Goal: Feedback & Contribution: Contribute content

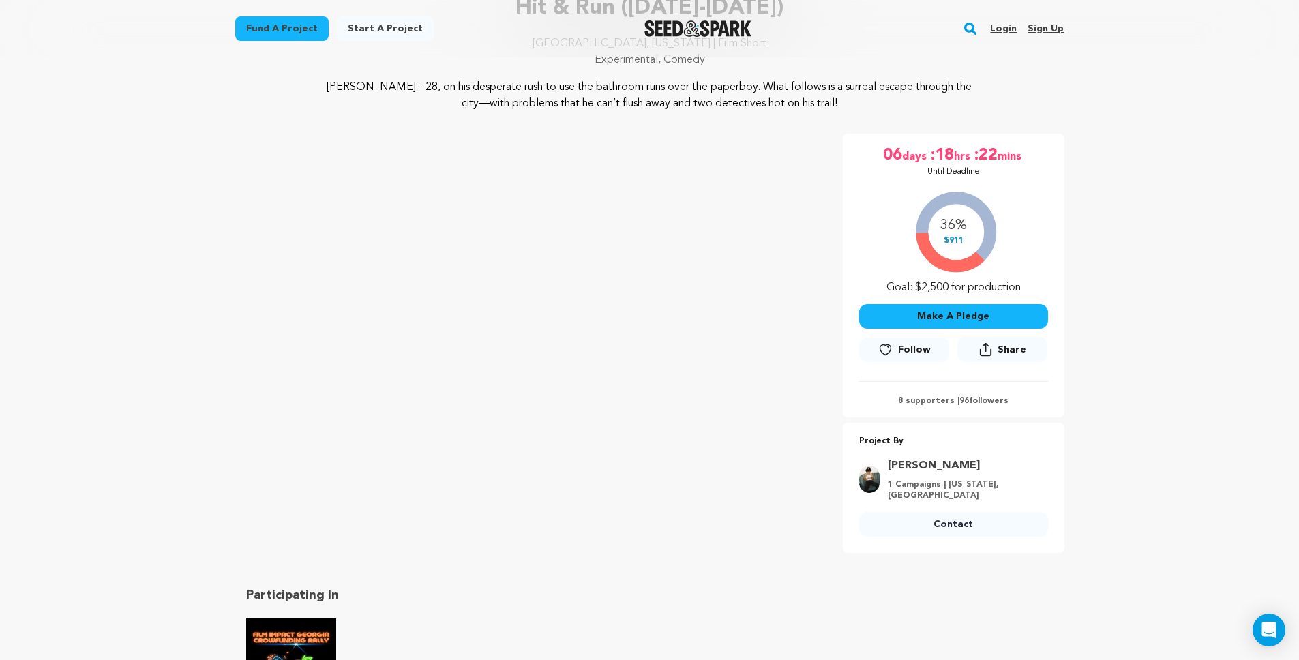
scroll to position [116, 0]
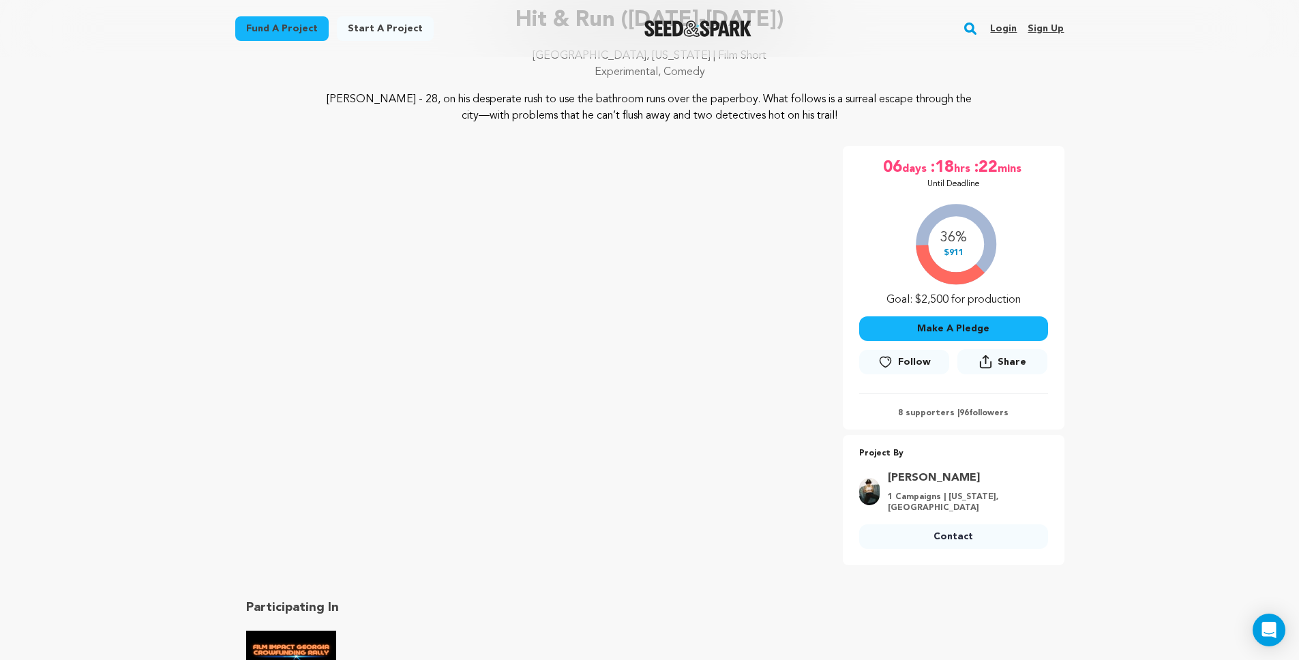
click at [1009, 33] on link "Login" at bounding box center [1003, 29] width 27 height 22
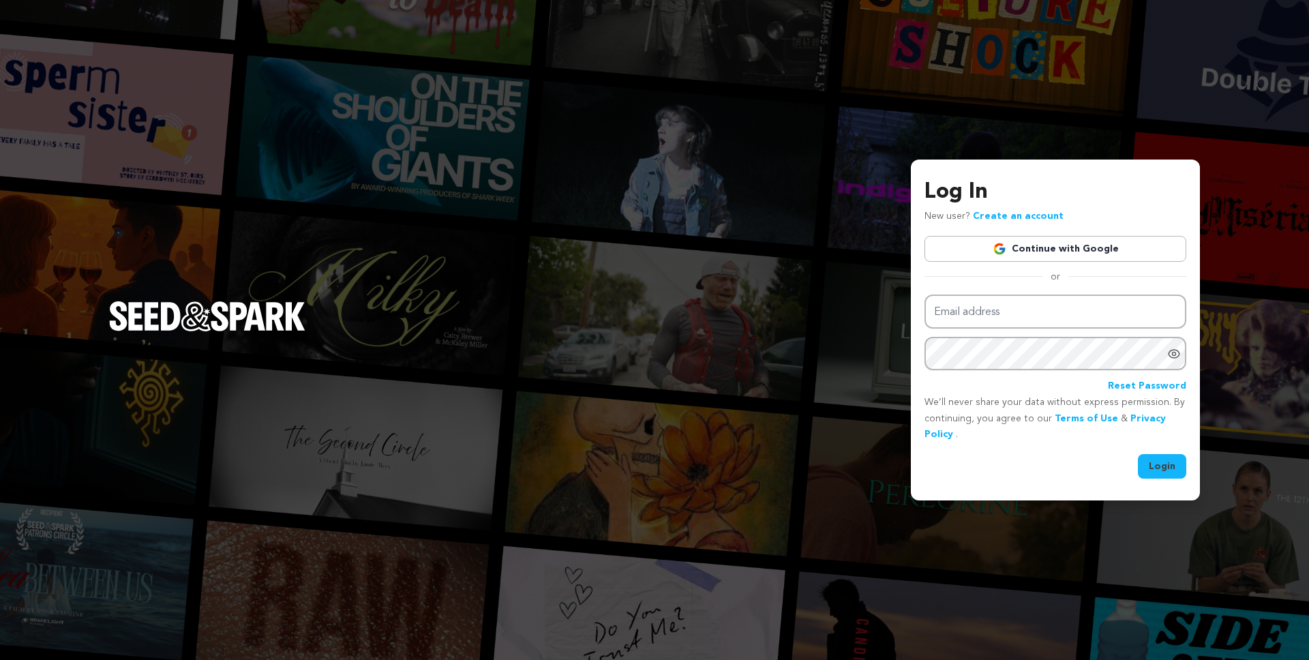
click at [1004, 264] on div "Log In New user? Create an account Continue with Google or Email address Passwo…" at bounding box center [1055, 327] width 262 height 303
click at [1004, 243] on img at bounding box center [1000, 249] width 14 height 14
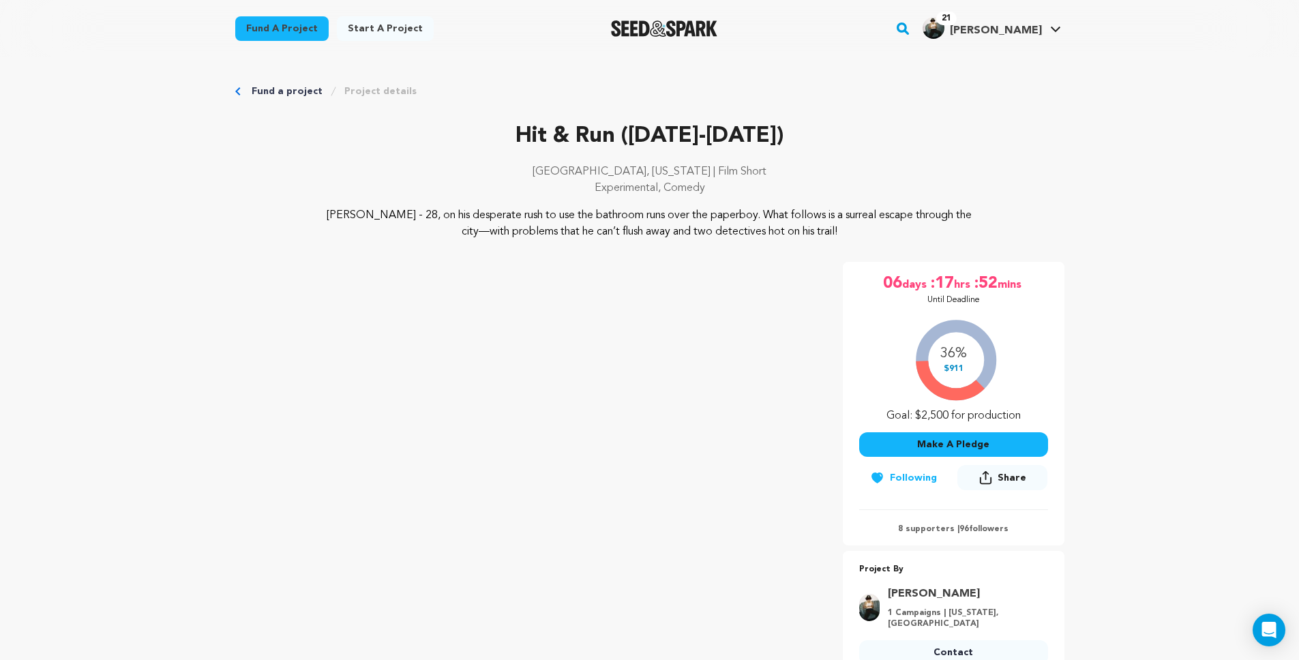
click at [851, 175] on p "[GEOGRAPHIC_DATA], [US_STATE] | Film Short" at bounding box center [649, 172] width 829 height 16
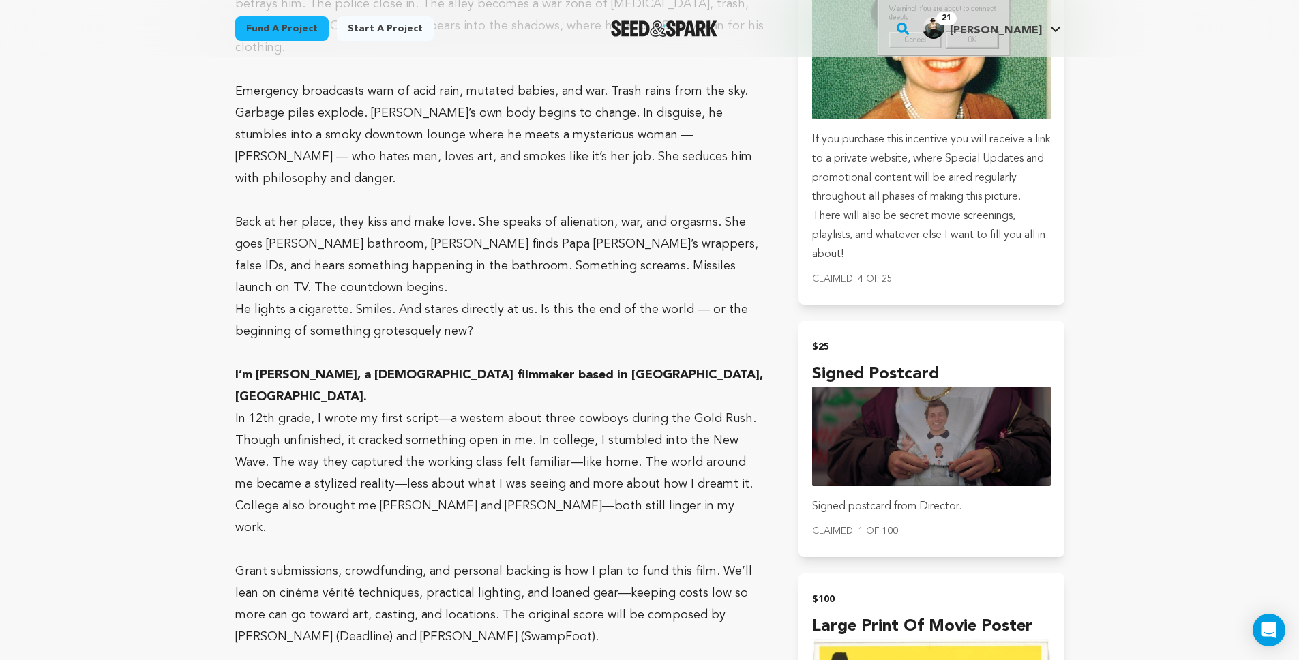
scroll to position [1625, 0]
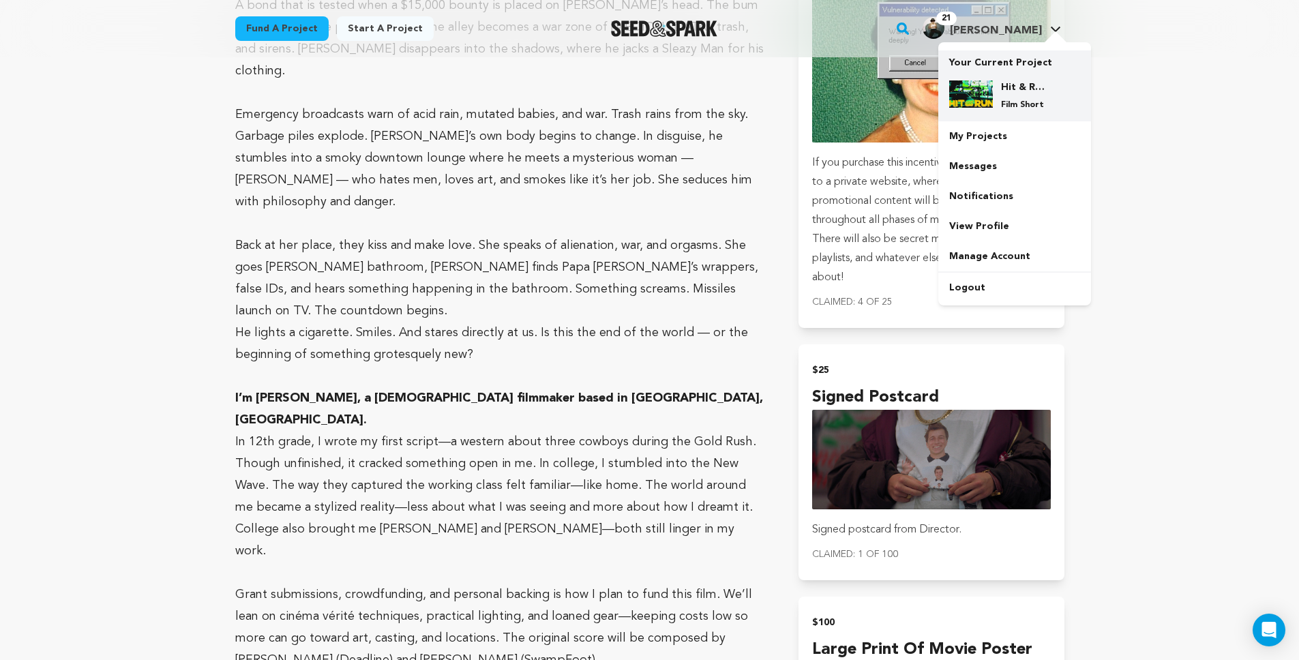
click at [997, 97] on div "Hit & Run (2025-2026) Film Short" at bounding box center [1025, 95] width 65 height 30
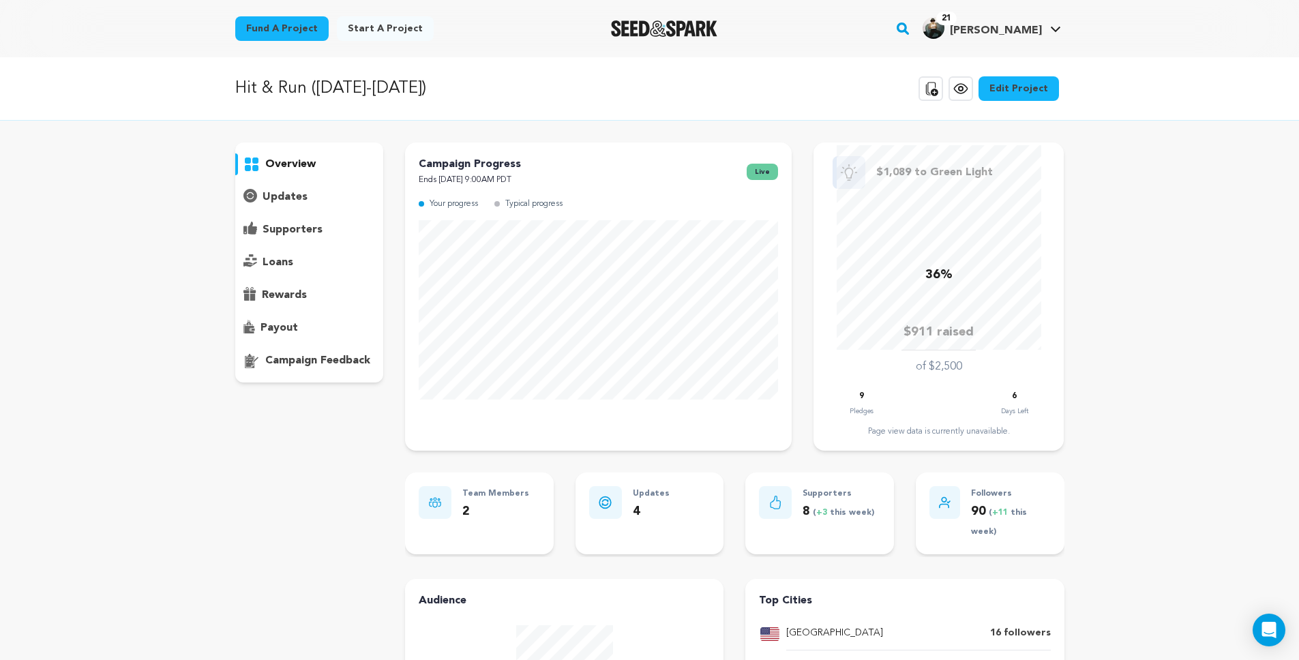
click at [292, 203] on p "updates" at bounding box center [284, 197] width 45 height 16
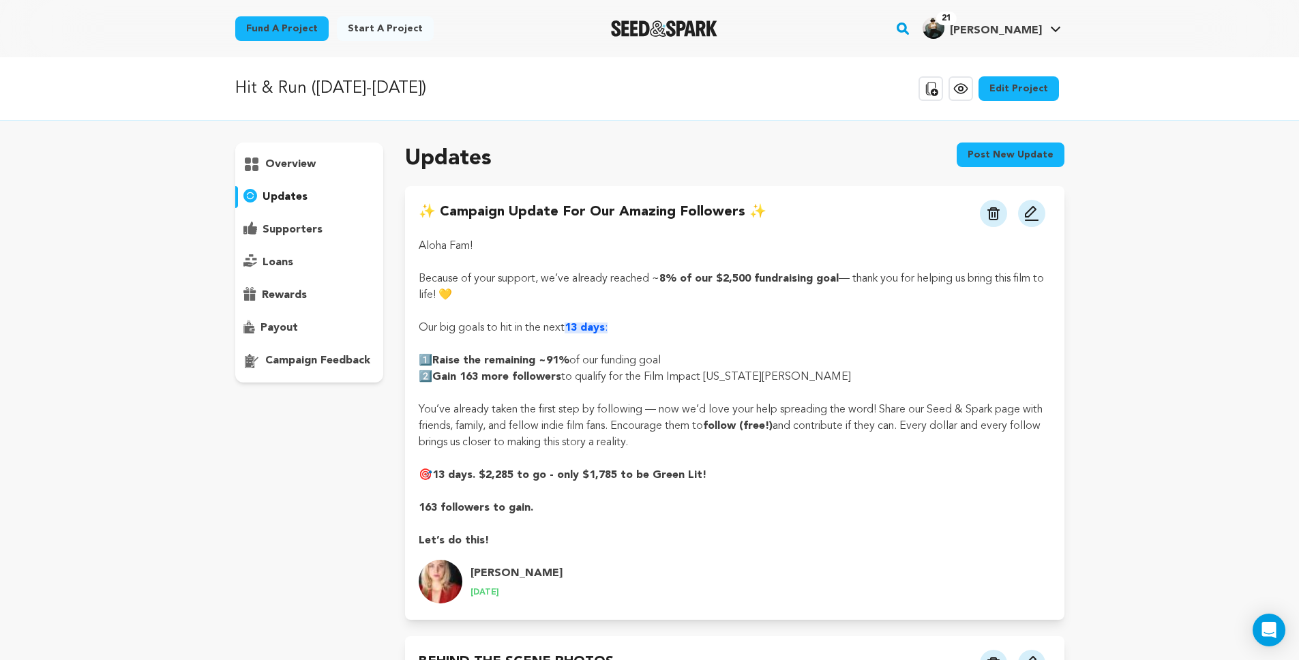
click at [977, 158] on button "Post new update" at bounding box center [1010, 154] width 108 height 25
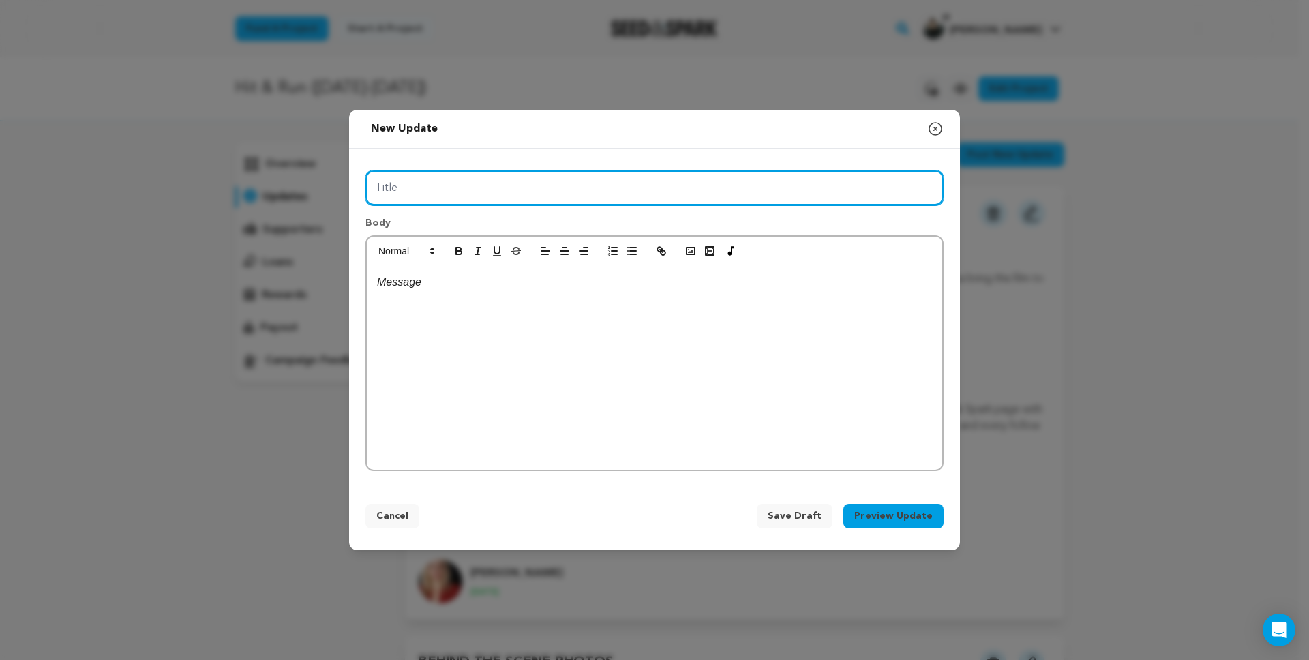
click at [449, 194] on input "Title" at bounding box center [654, 187] width 578 height 35
type input "FINAL STRETCH!"
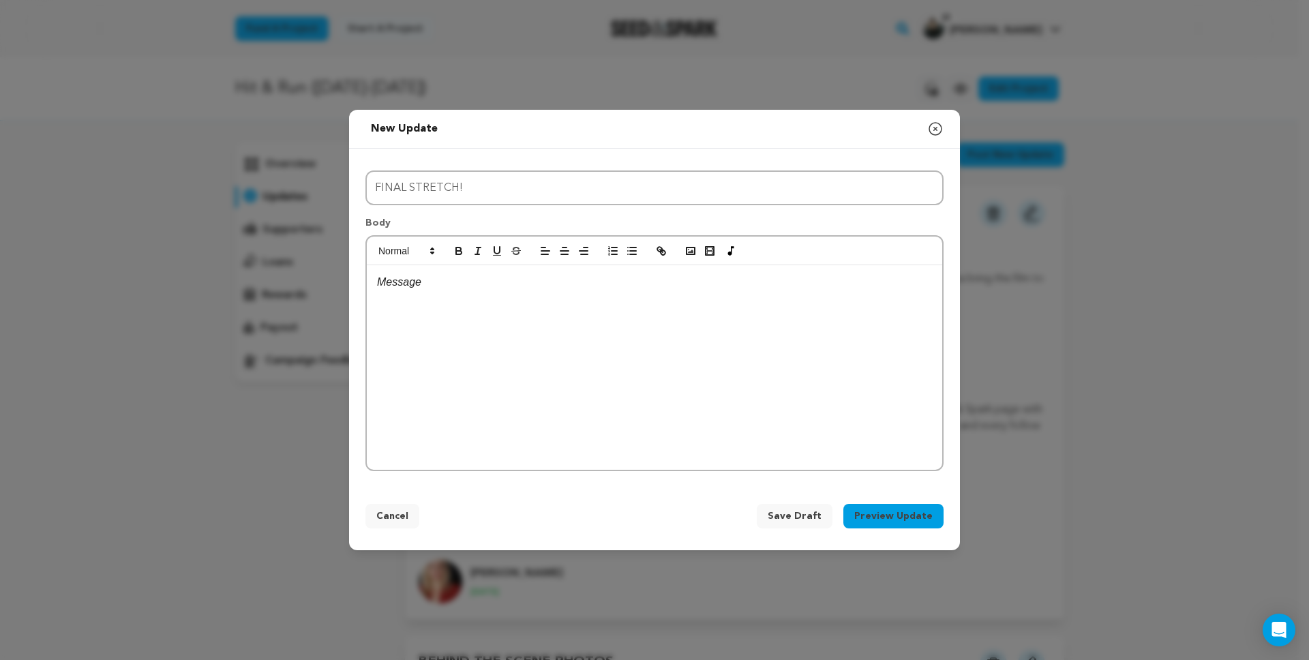
click at [444, 282] on p at bounding box center [654, 282] width 555 height 18
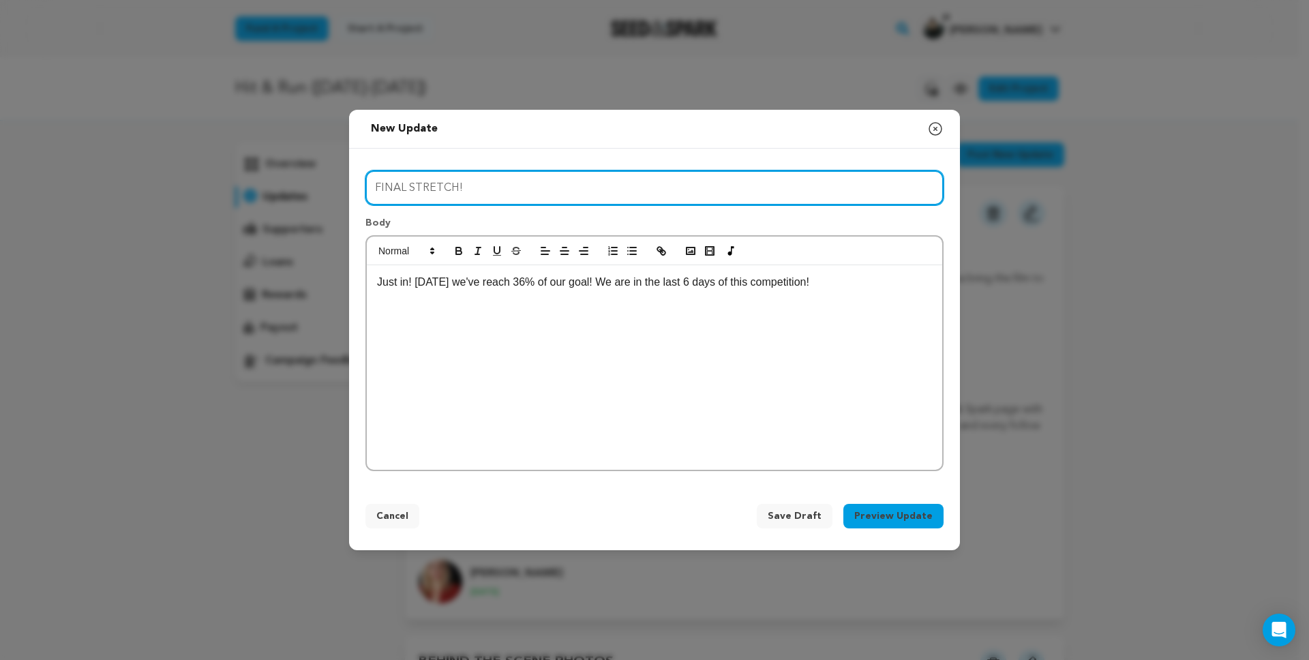
click at [509, 185] on input "FINAL STRETCH!" at bounding box center [654, 187] width 578 height 35
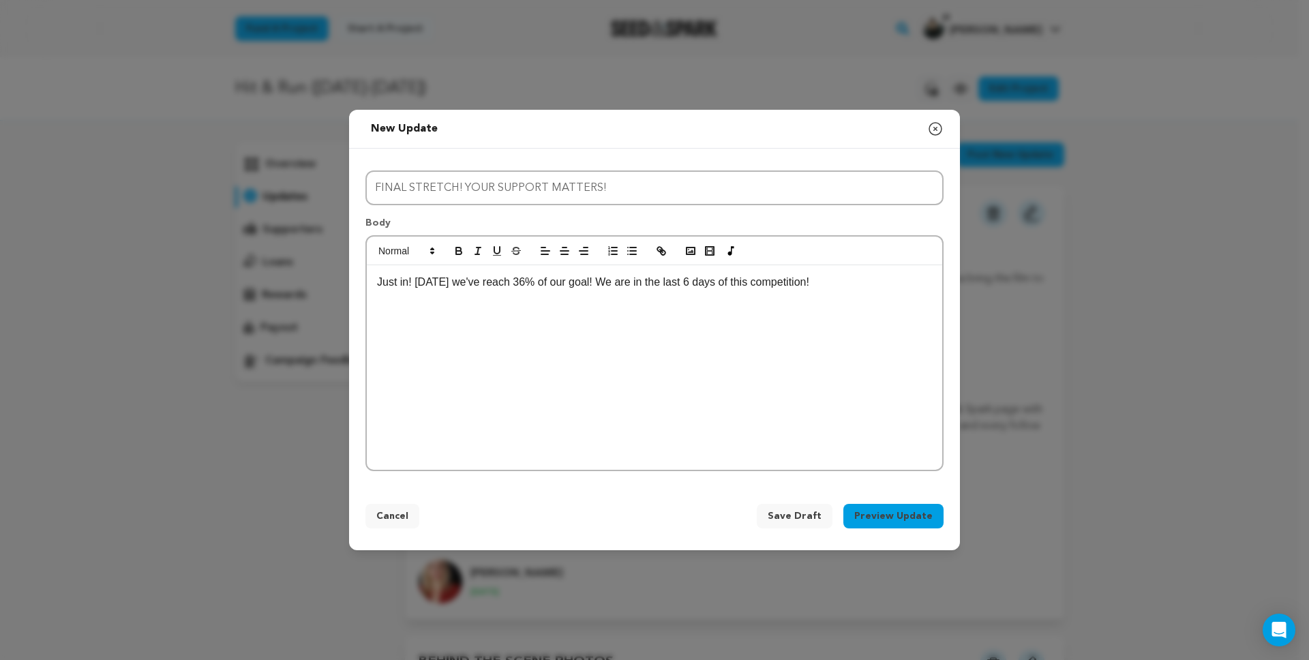
click at [823, 282] on p "Just in! Today we've reach 36% of our goal! We are in the last 6 days of this c…" at bounding box center [654, 282] width 555 height 18
click at [414, 279] on p "Just in! Today we've reach 36% of our goal! We are in the last 6 days of this c…" at bounding box center [654, 282] width 555 height 18
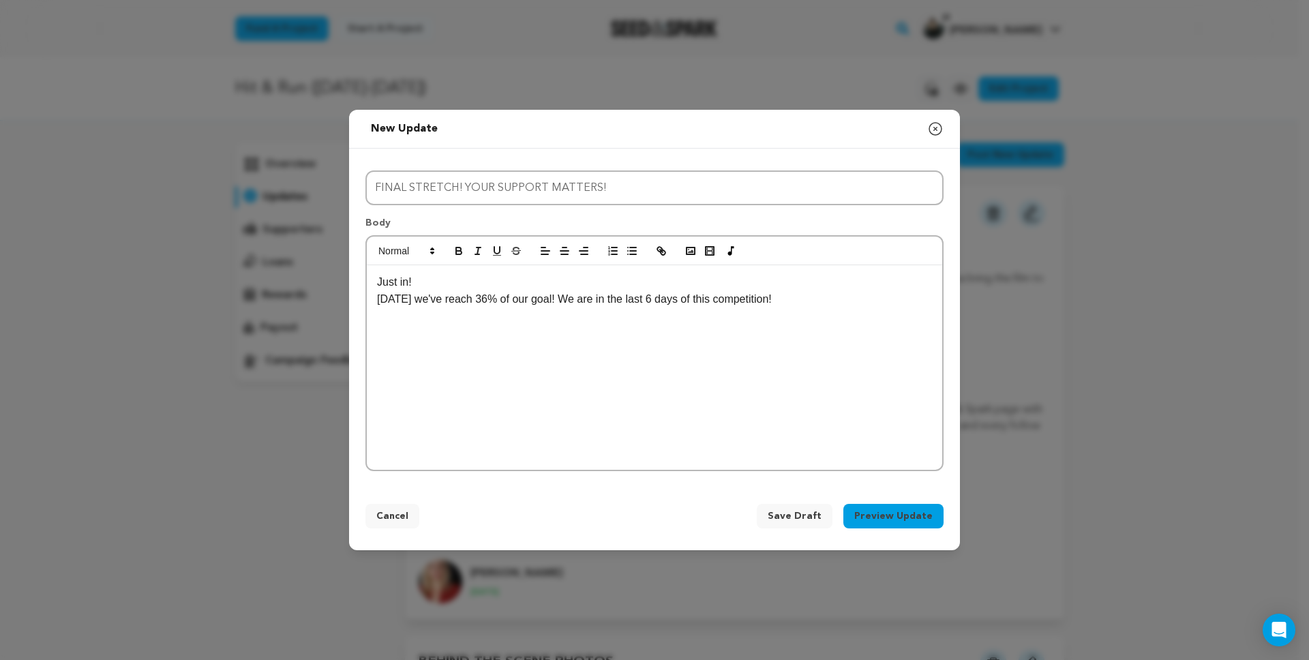
drag, startPoint x: 418, startPoint y: 281, endPoint x: 372, endPoint y: 281, distance: 45.7
click at [372, 281] on div "Just in! Today we've reach 36% of our goal! We are in the last 6 days of this c…" at bounding box center [654, 367] width 575 height 205
click at [388, 311] on p at bounding box center [654, 317] width 555 height 18
click at [378, 299] on p "Today we've reach 36% of our goal! We are in the last 6 days of this competitio…" at bounding box center [654, 299] width 555 height 18
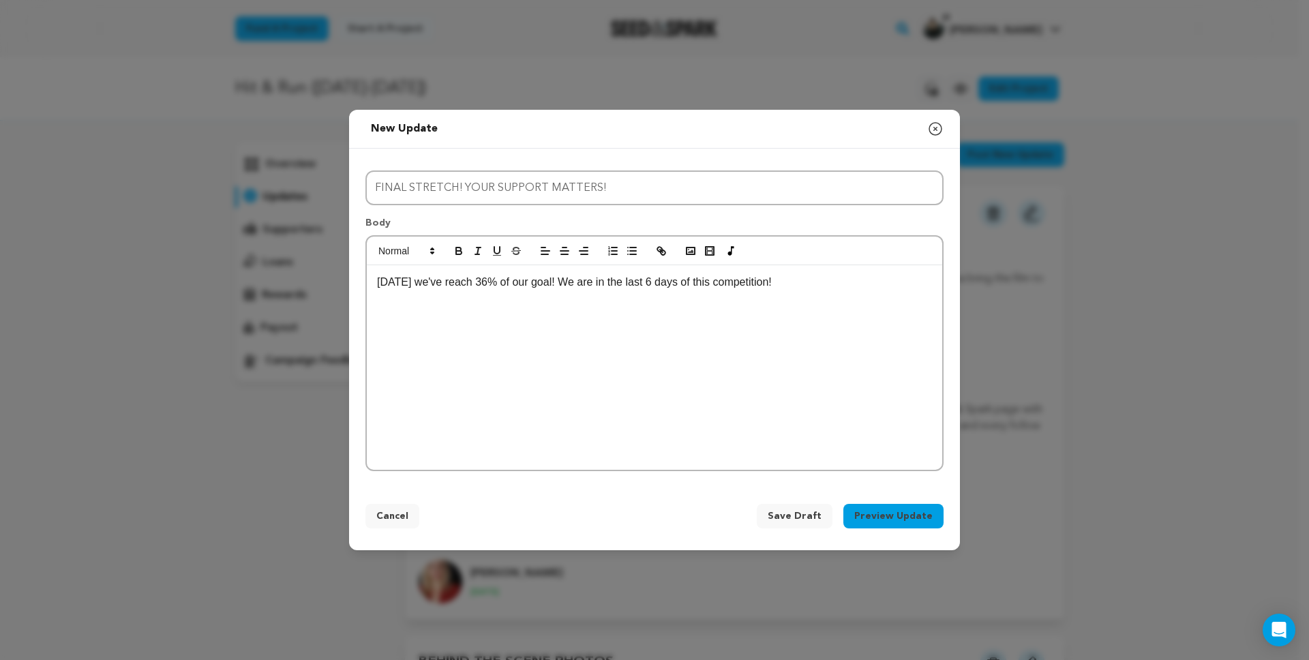
click at [785, 284] on p "Today we've reach 36% of our goal! We are in the last 6 days of this competitio…" at bounding box center [654, 282] width 555 height 18
click at [556, 277] on p "Today we've reach 36% of our goal! We are in the last 6 days of this competitio…" at bounding box center [654, 282] width 555 height 18
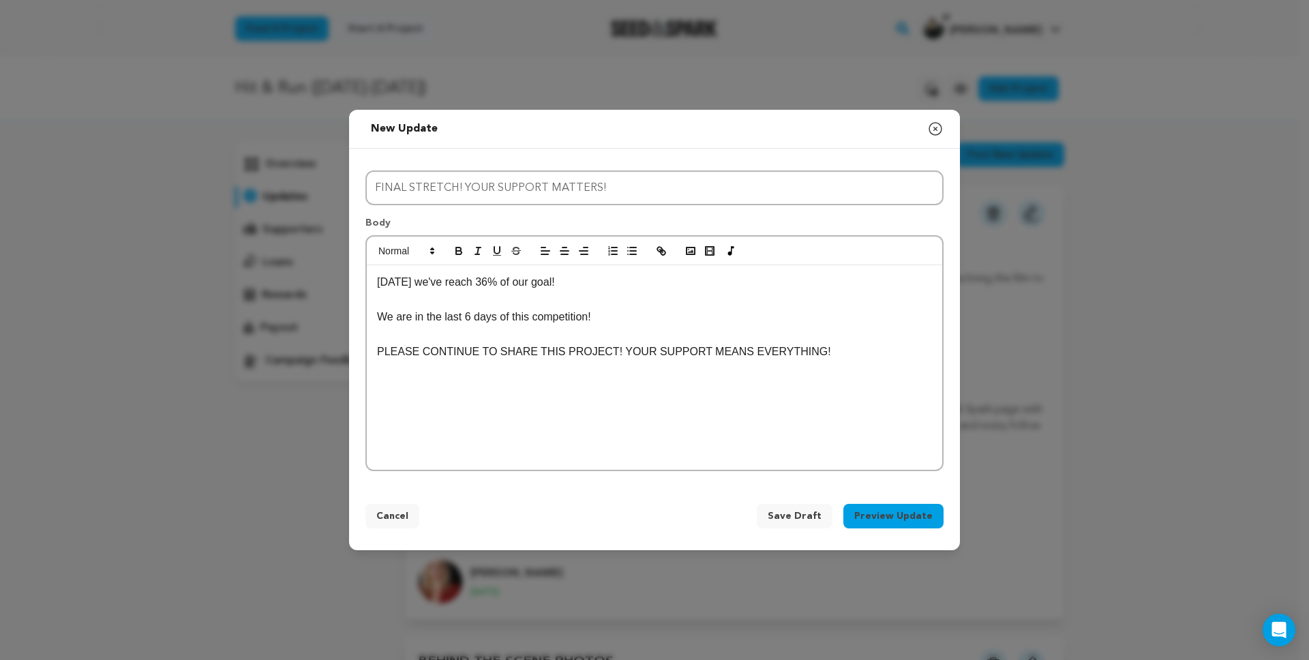
click at [377, 354] on p "PLEASE CONTINUE TO SHARE THIS PROJECT! YOUR SUPPORT MEANS EVERYTHING!" at bounding box center [654, 352] width 555 height 18
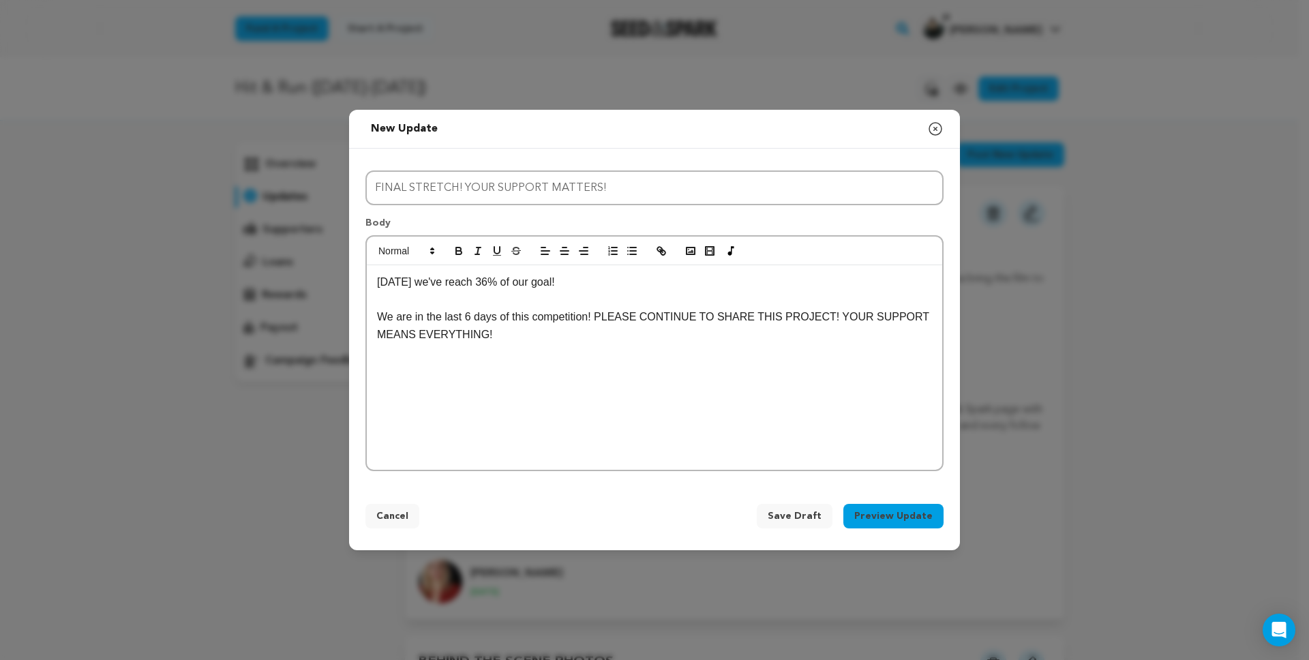
click at [506, 336] on p "We are in the last 6 days of this competition! PLEASE CONTINUE TO SHARE THIS PR…" at bounding box center [654, 325] width 555 height 35
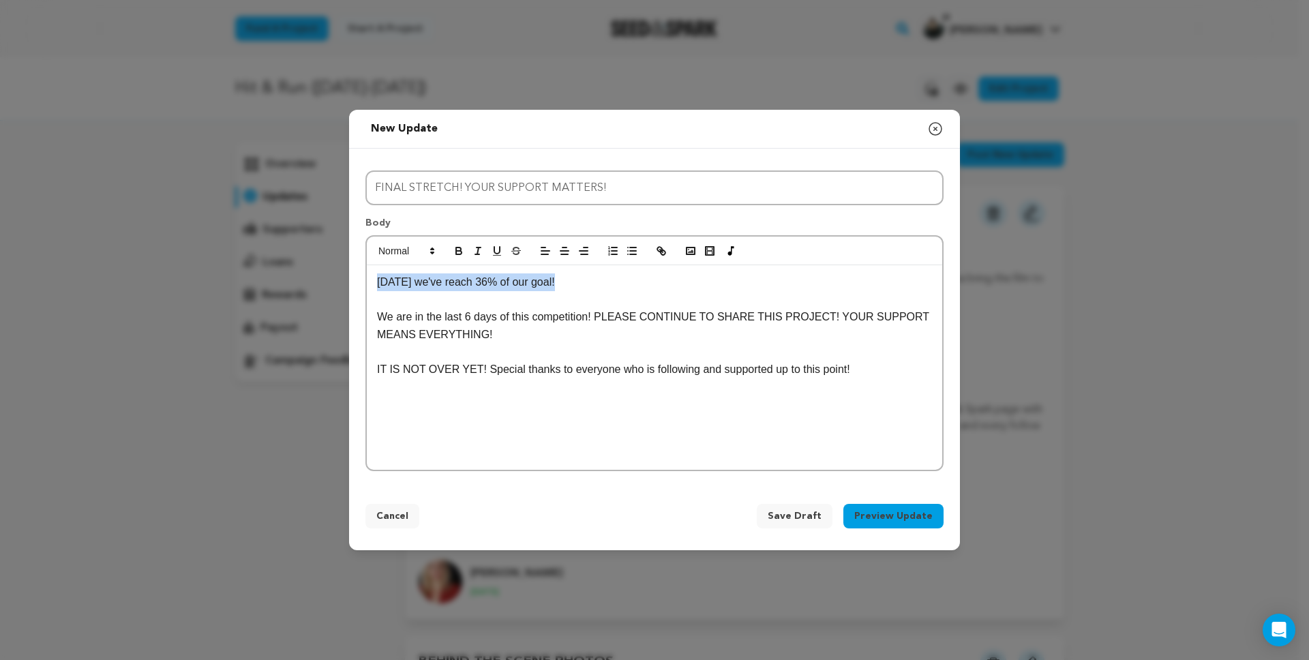
drag, startPoint x: 558, startPoint y: 281, endPoint x: 365, endPoint y: 279, distance: 192.9
click at [365, 279] on div "Today we've reach 36% of our goal! We are in the last 6 days of this competitio…" at bounding box center [654, 353] width 578 height 236
click at [457, 254] on icon "button" at bounding box center [458, 252] width 5 height 3
click at [476, 254] on icon "button" at bounding box center [478, 251] width 12 height 12
click at [740, 406] on p at bounding box center [654, 404] width 555 height 18
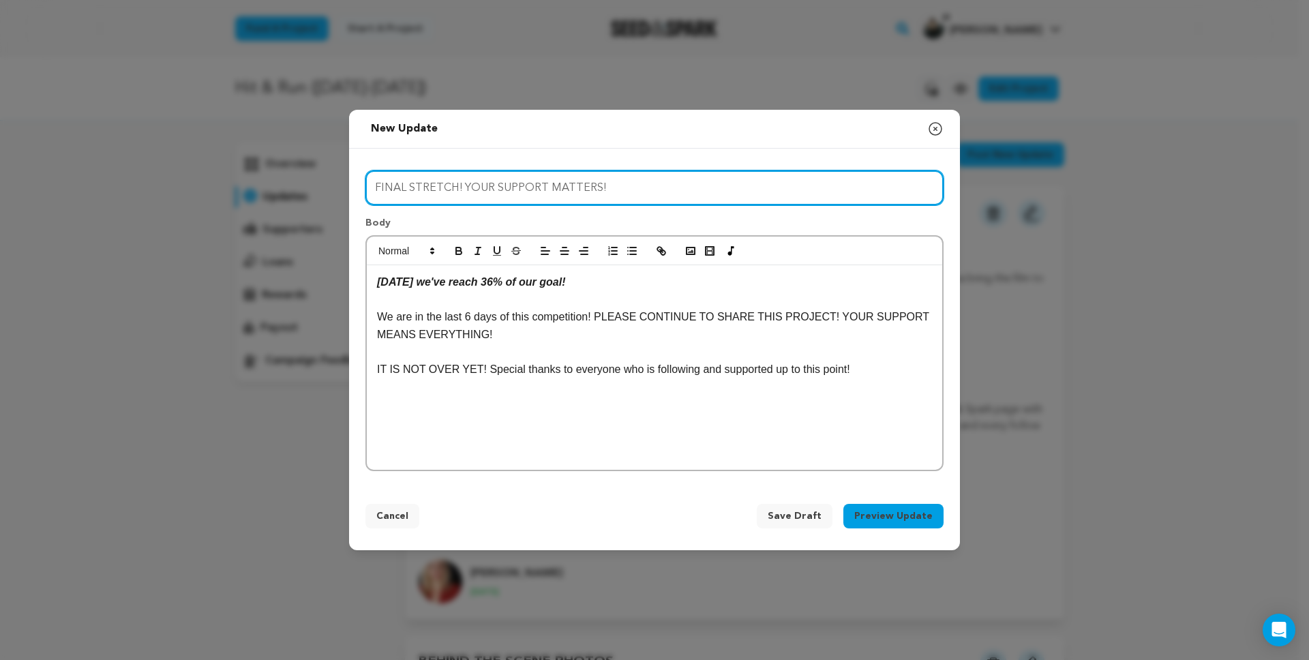
drag, startPoint x: 599, startPoint y: 183, endPoint x: 545, endPoint y: 183, distance: 54.5
click at [545, 183] on input "FINAL STRETCH! YOUR SUPPORT MATTERS!" at bounding box center [654, 187] width 578 height 35
type input "FINAL STRETCH! YOUR SUPPORT WILL TAKE US HOME!!!!"
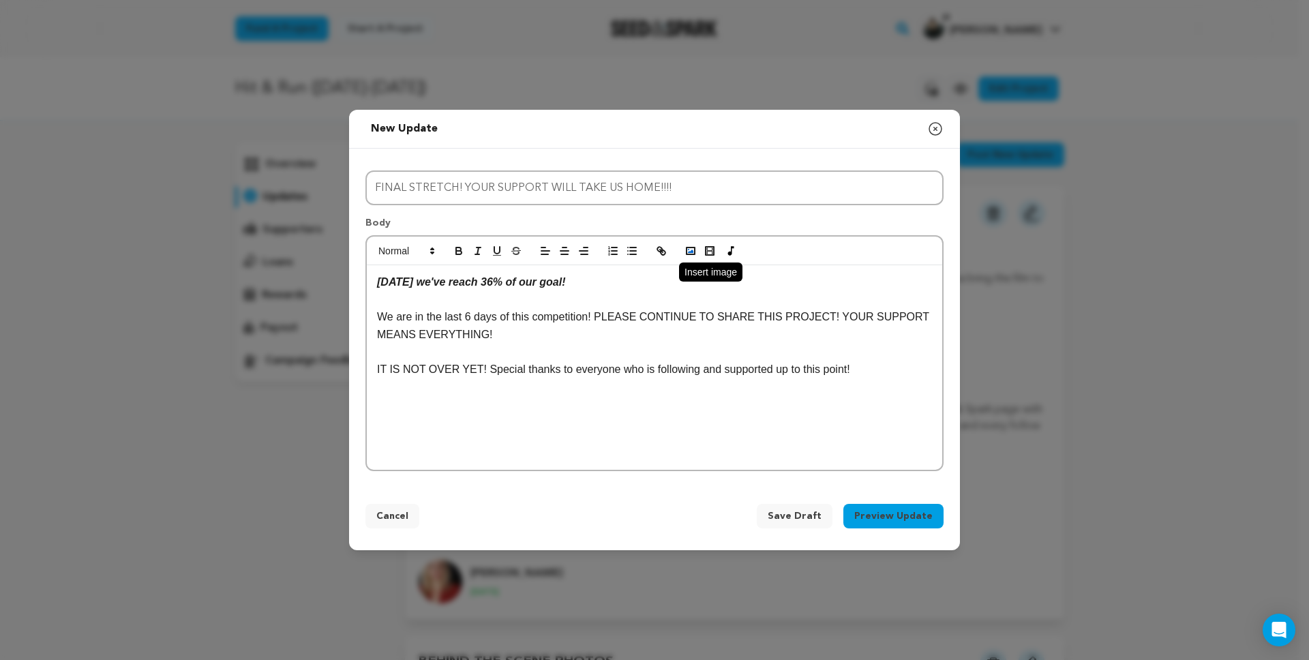
click at [698, 256] on button "button" at bounding box center [690, 251] width 19 height 16
click at [760, 428] on div "Today we've reach 36% of our goal! We are in the last 6 days of this competitio…" at bounding box center [654, 367] width 575 height 205
click at [904, 505] on button "Preview Update" at bounding box center [893, 516] width 100 height 25
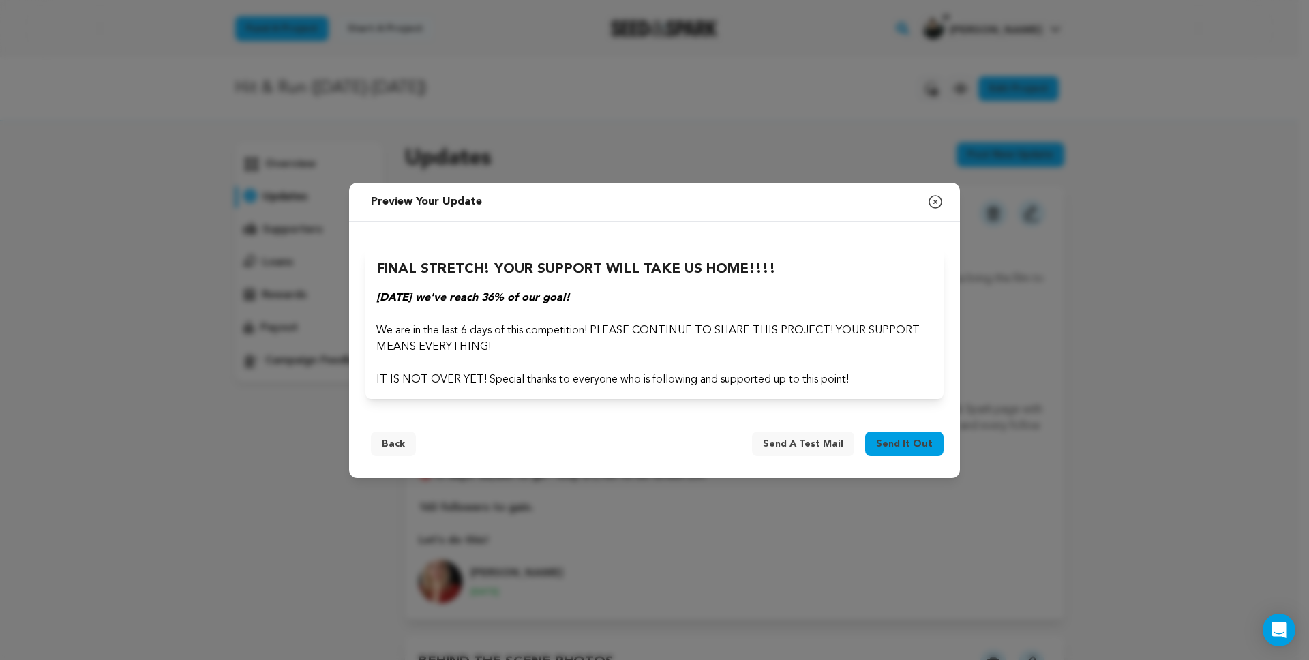
click at [897, 438] on span "Send it out" at bounding box center [904, 444] width 57 height 14
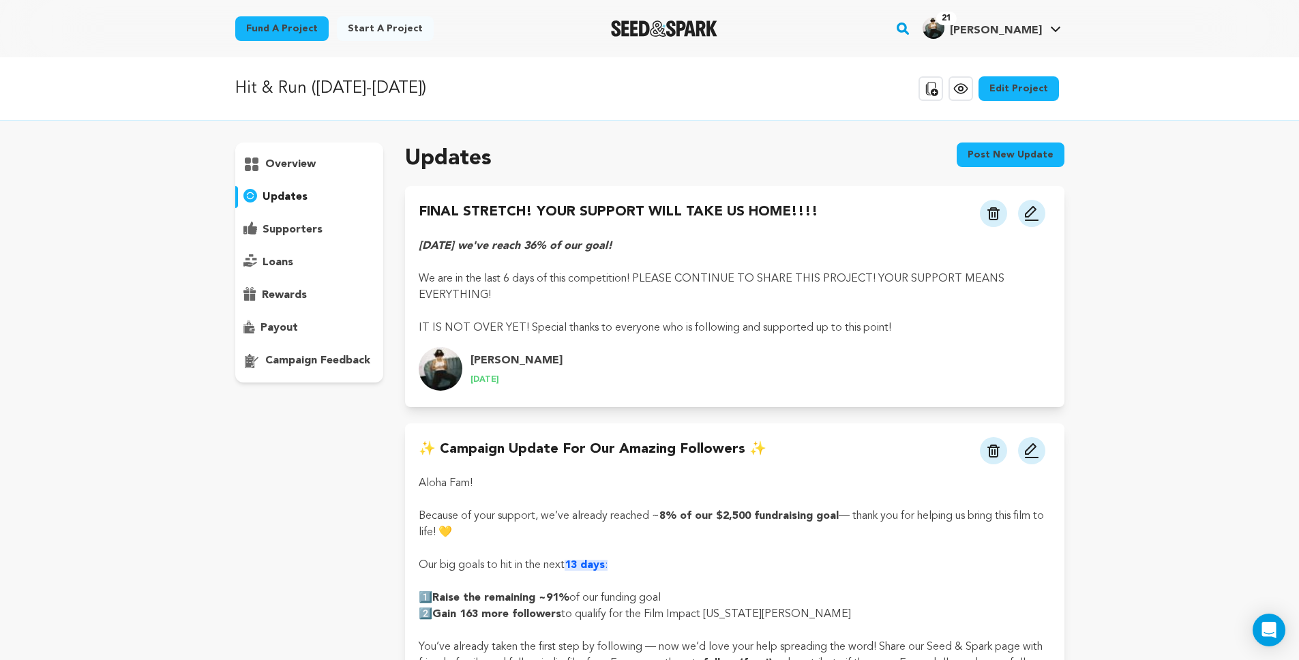
click at [988, 154] on button "Post new update" at bounding box center [1010, 154] width 108 height 25
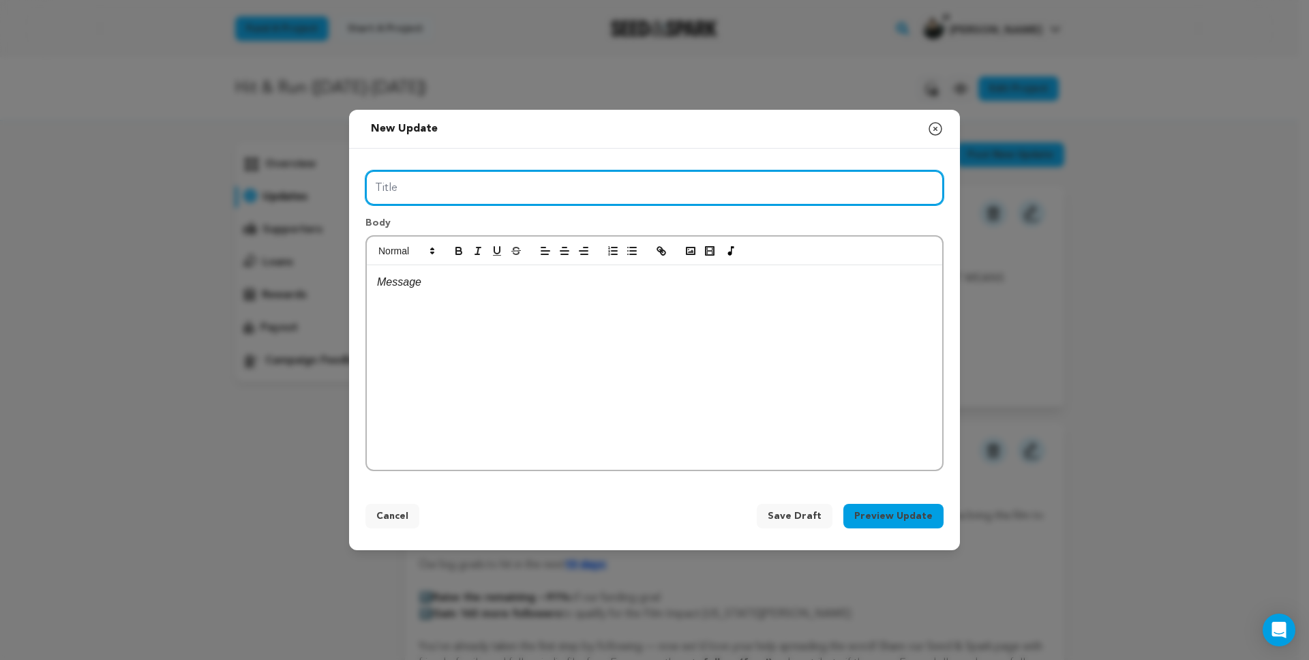
click at [502, 201] on input "Title" at bounding box center [654, 187] width 578 height 35
type input "CASTING CARDS"
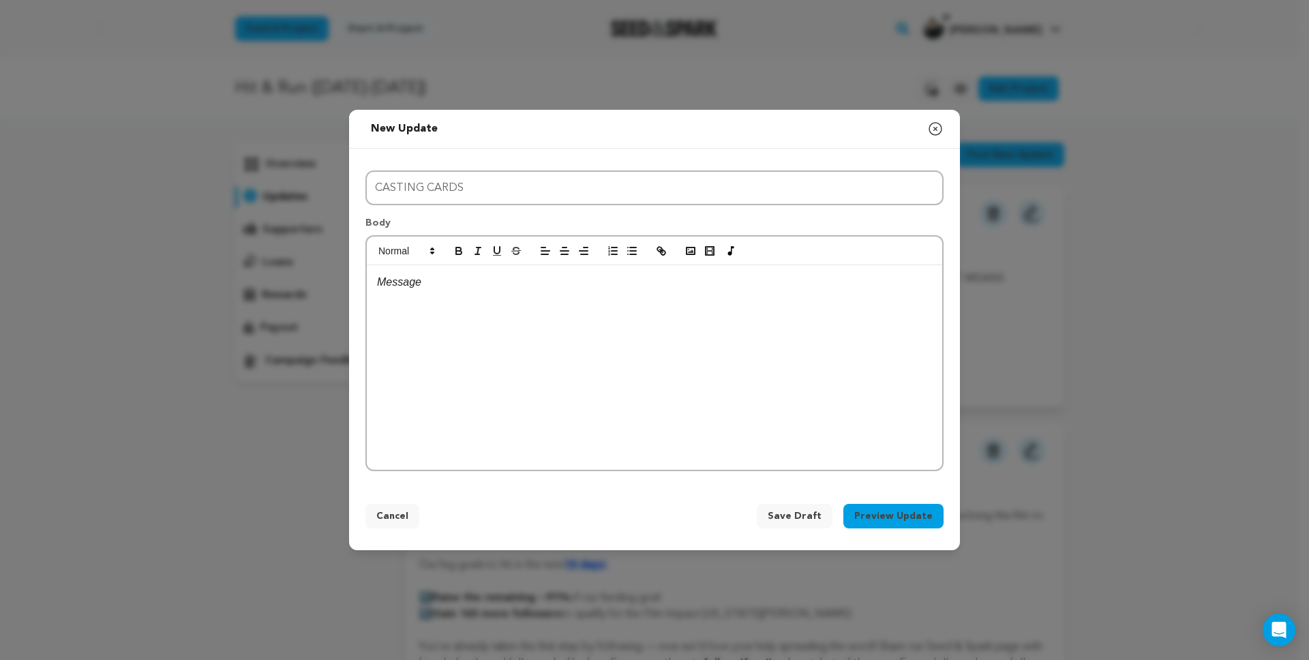
click at [457, 282] on p at bounding box center [654, 282] width 555 height 18
click at [691, 245] on icon "button" at bounding box center [690, 251] width 12 height 12
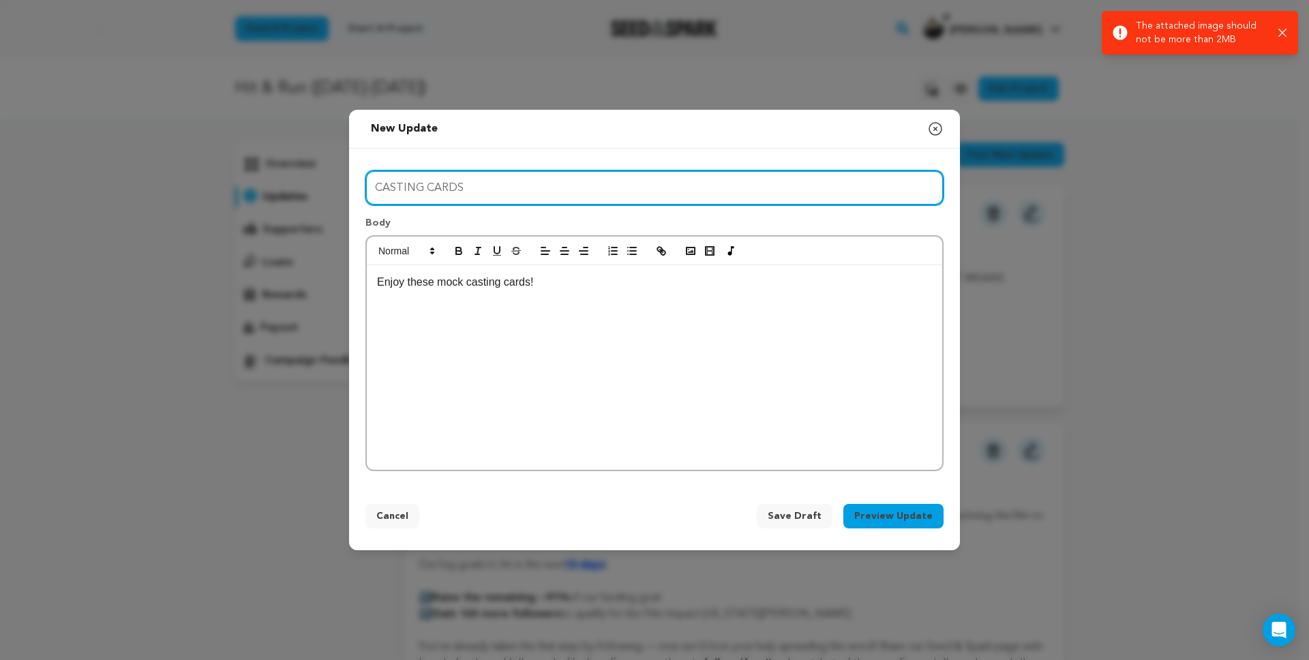
click at [476, 188] on input "CASTING CARDS" at bounding box center [654, 187] width 578 height 35
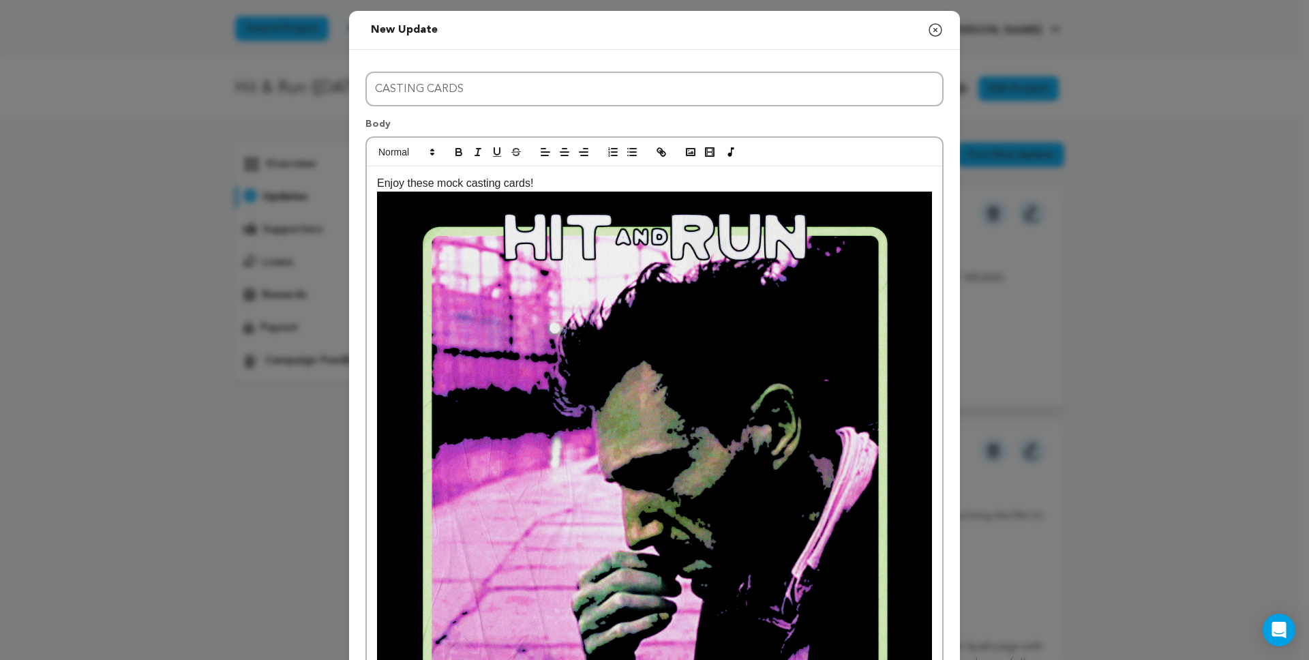
click at [525, 182] on p "Enjoy these mock casting cards!" at bounding box center [654, 184] width 555 height 18
click at [529, 182] on p "Enjoy these mock casting cards!" at bounding box center [654, 184] width 555 height 18
click at [432, 186] on p "Enjoy these mock casting card!" at bounding box center [654, 184] width 555 height 18
click at [541, 184] on p "Enjoy this mock casting card!" at bounding box center [654, 184] width 555 height 18
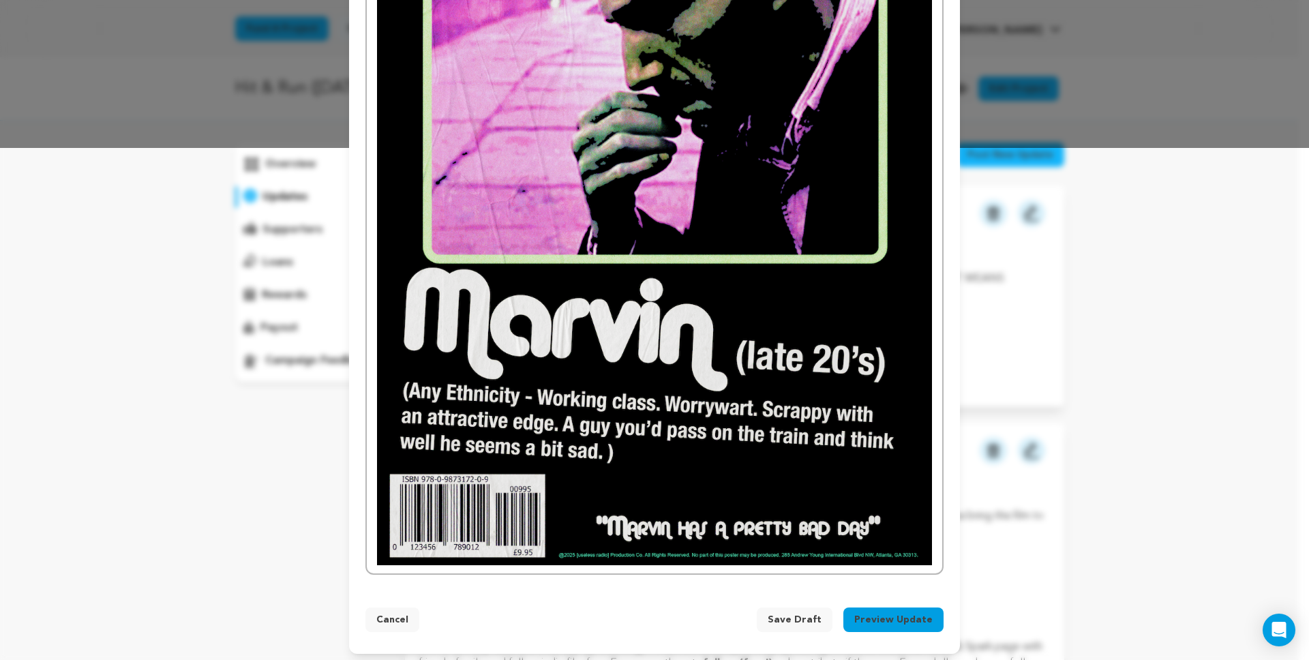
scroll to position [513, 0]
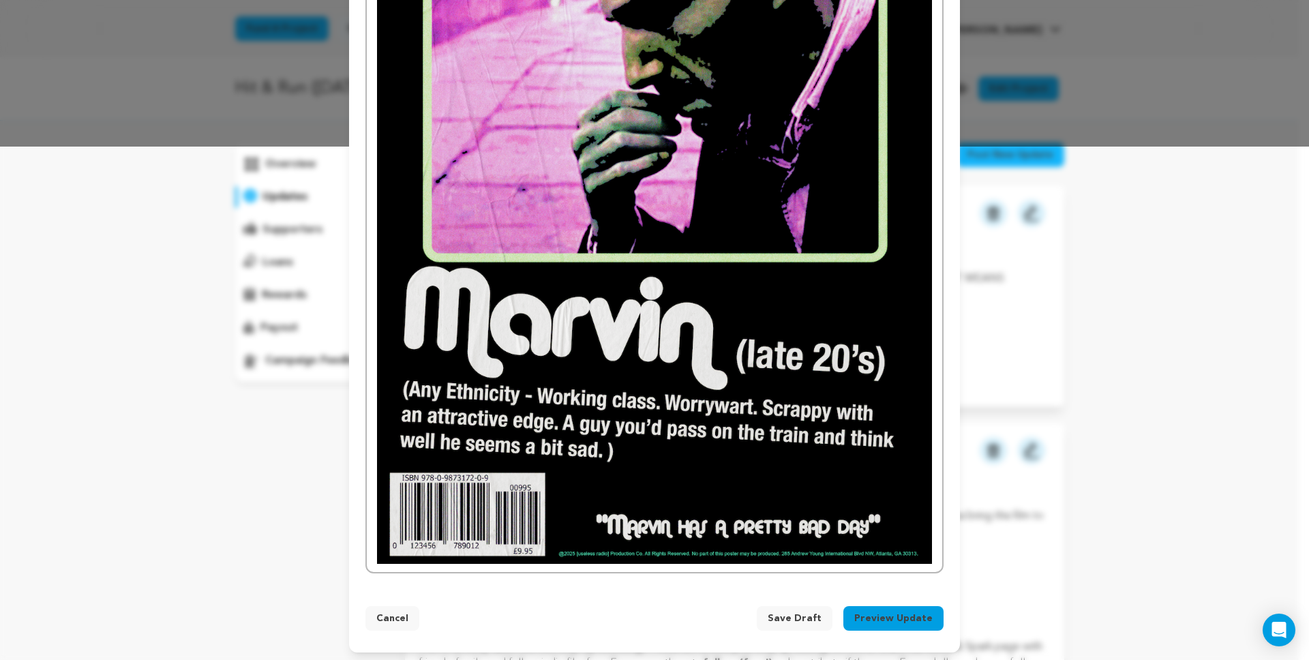
click at [877, 620] on button "Preview Update" at bounding box center [893, 618] width 100 height 25
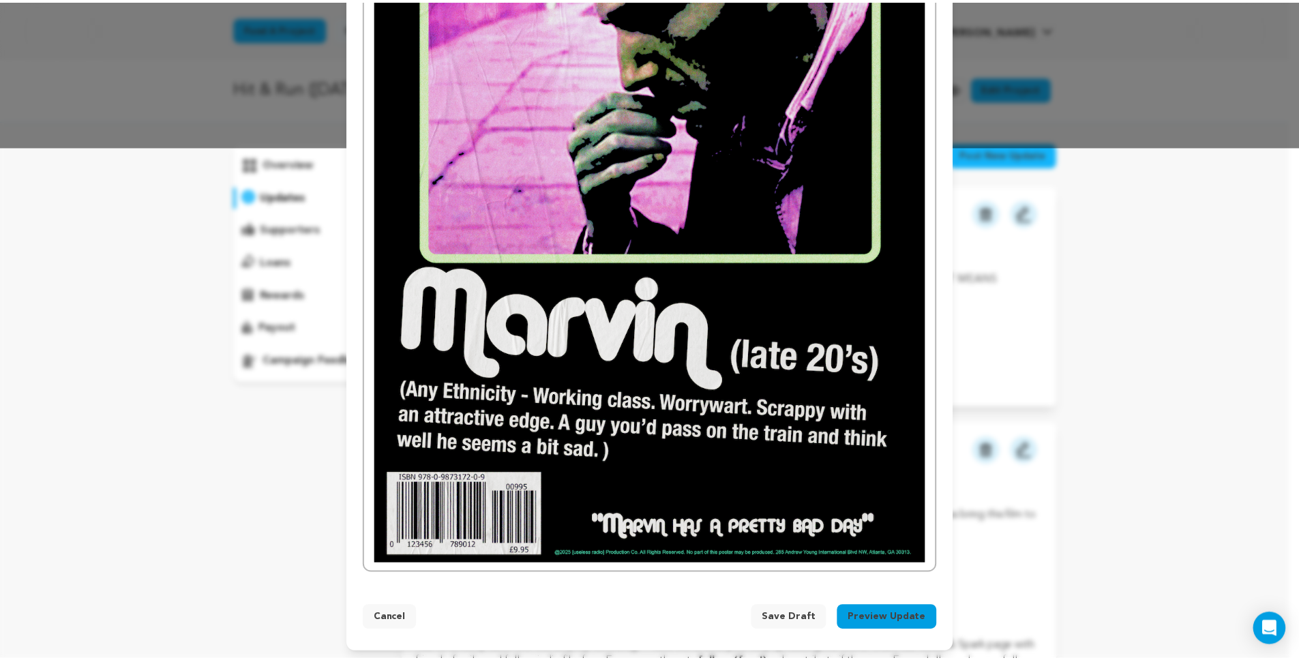
scroll to position [459, 0]
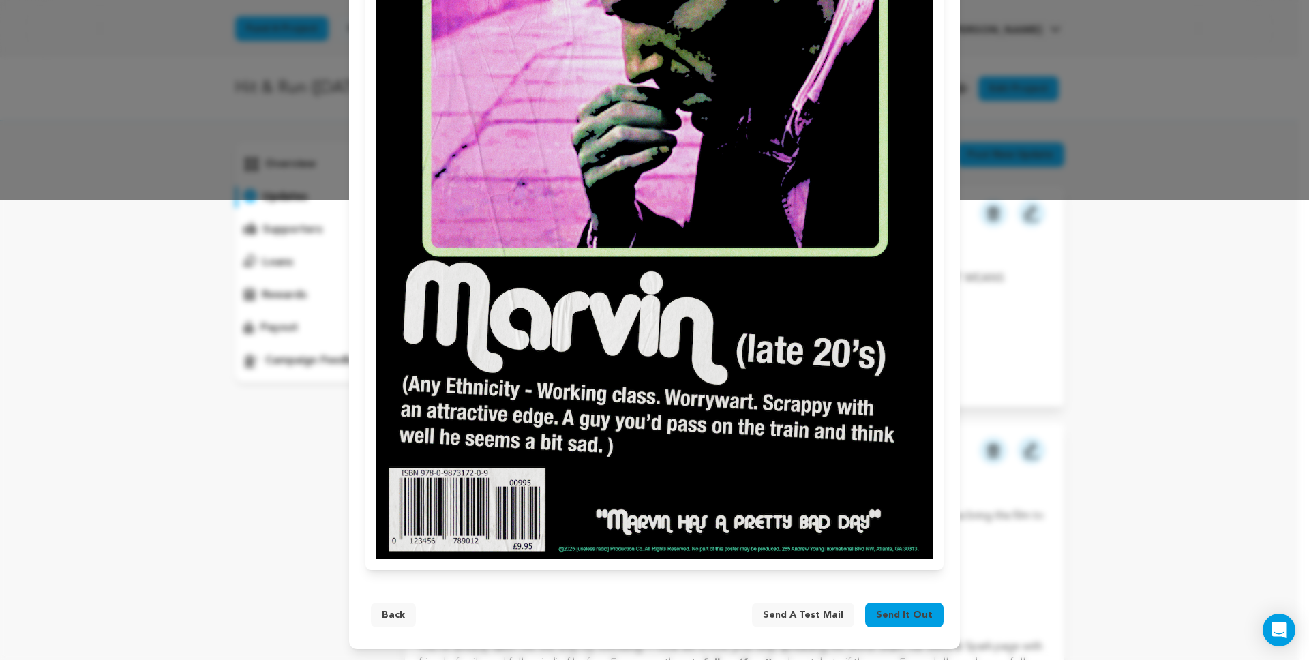
click at [877, 620] on span "Send it out" at bounding box center [904, 615] width 57 height 14
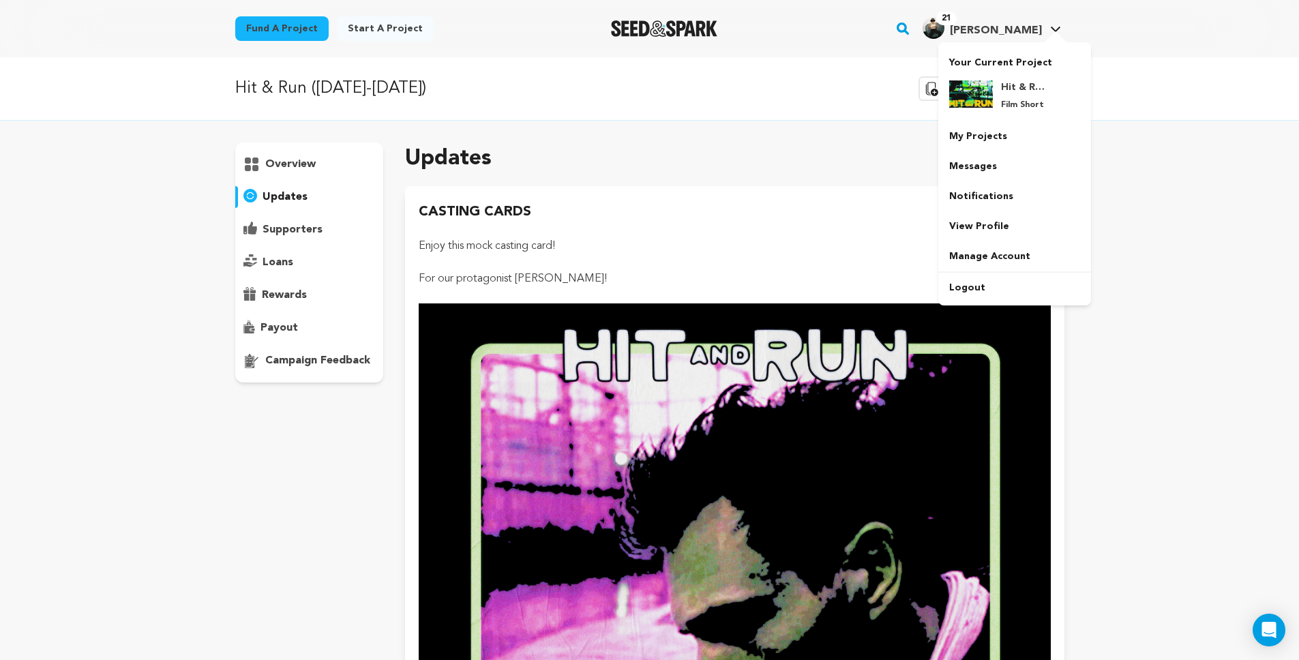
click at [956, 23] on span "21" at bounding box center [946, 19] width 20 height 14
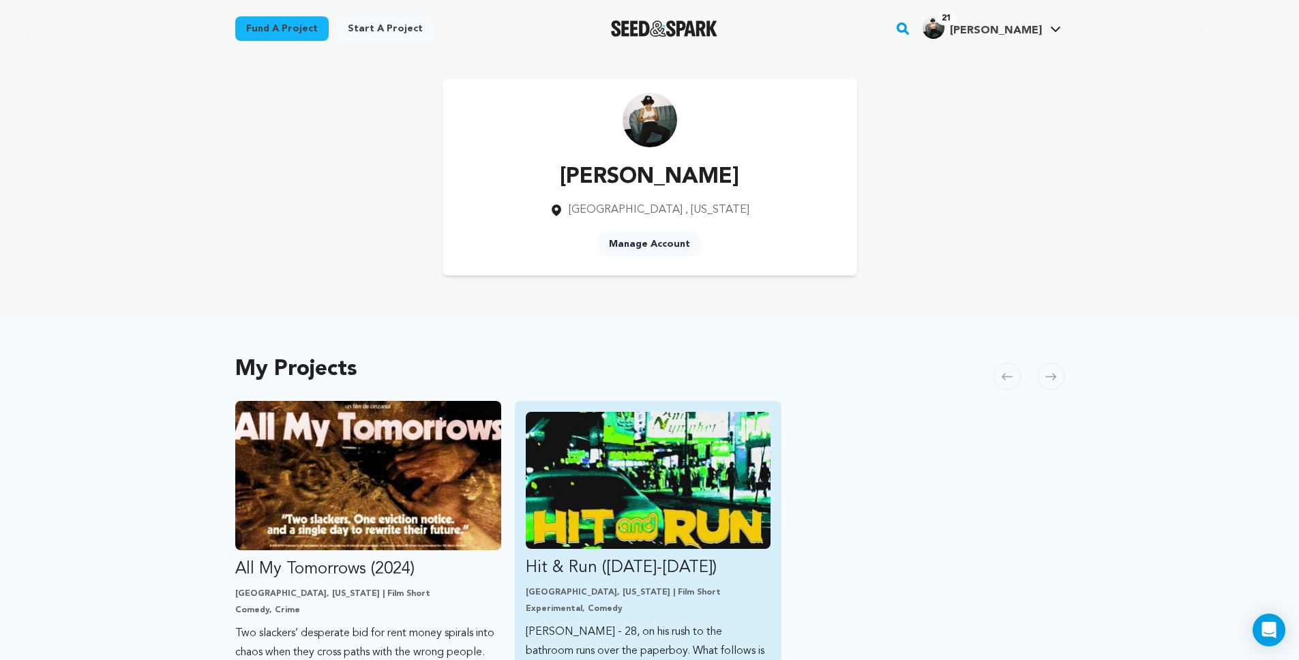
click at [598, 507] on img "Fund Hit &amp; Run (2025-2026)" at bounding box center [648, 480] width 245 height 137
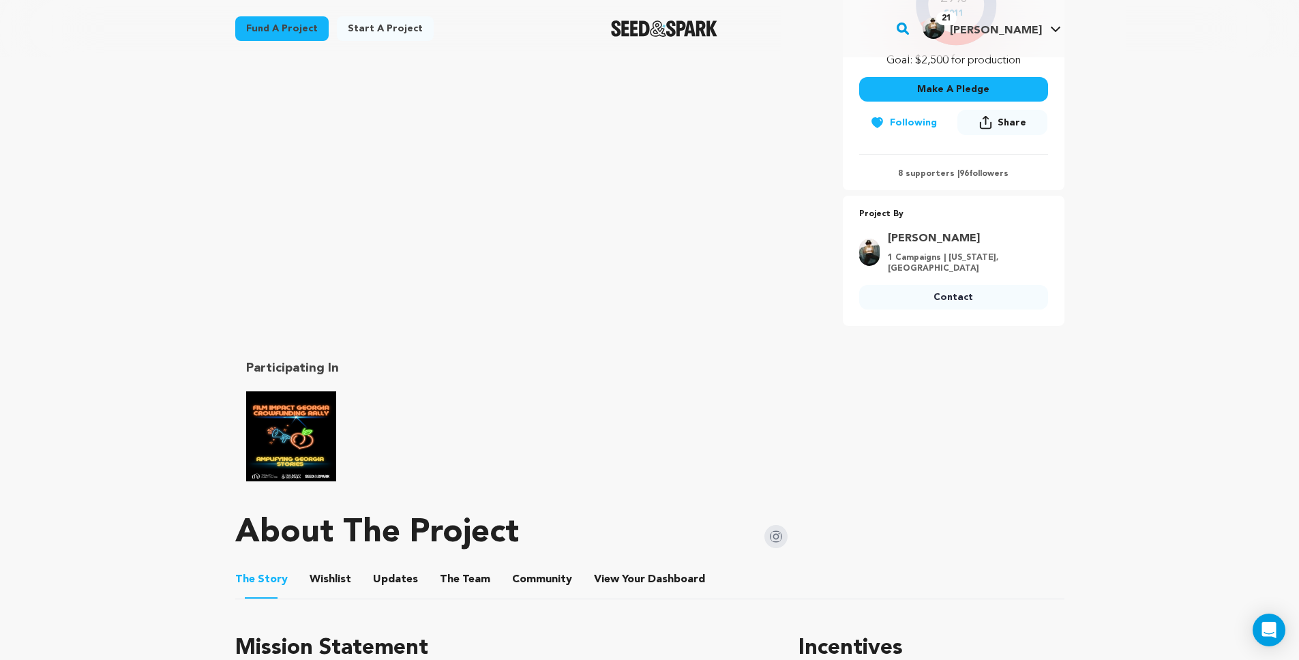
scroll to position [356, 0]
click at [457, 569] on button "The Team" at bounding box center [465, 581] width 33 height 33
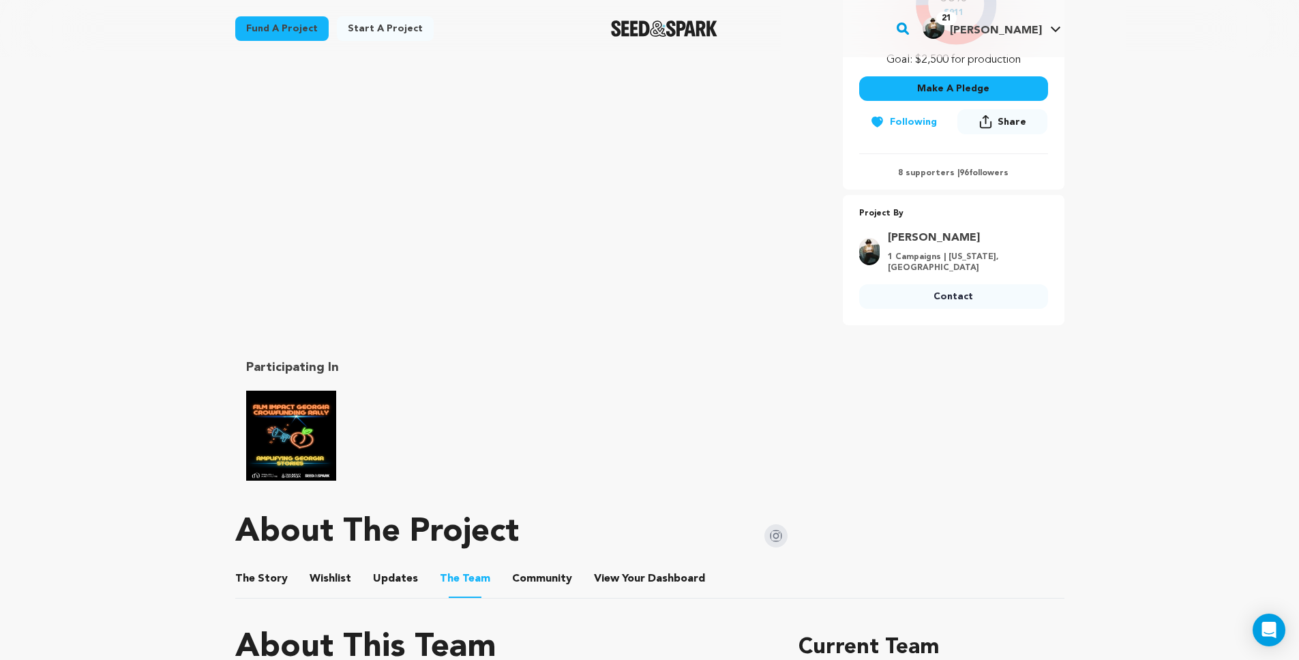
click at [526, 569] on button "Community" at bounding box center [542, 581] width 33 height 33
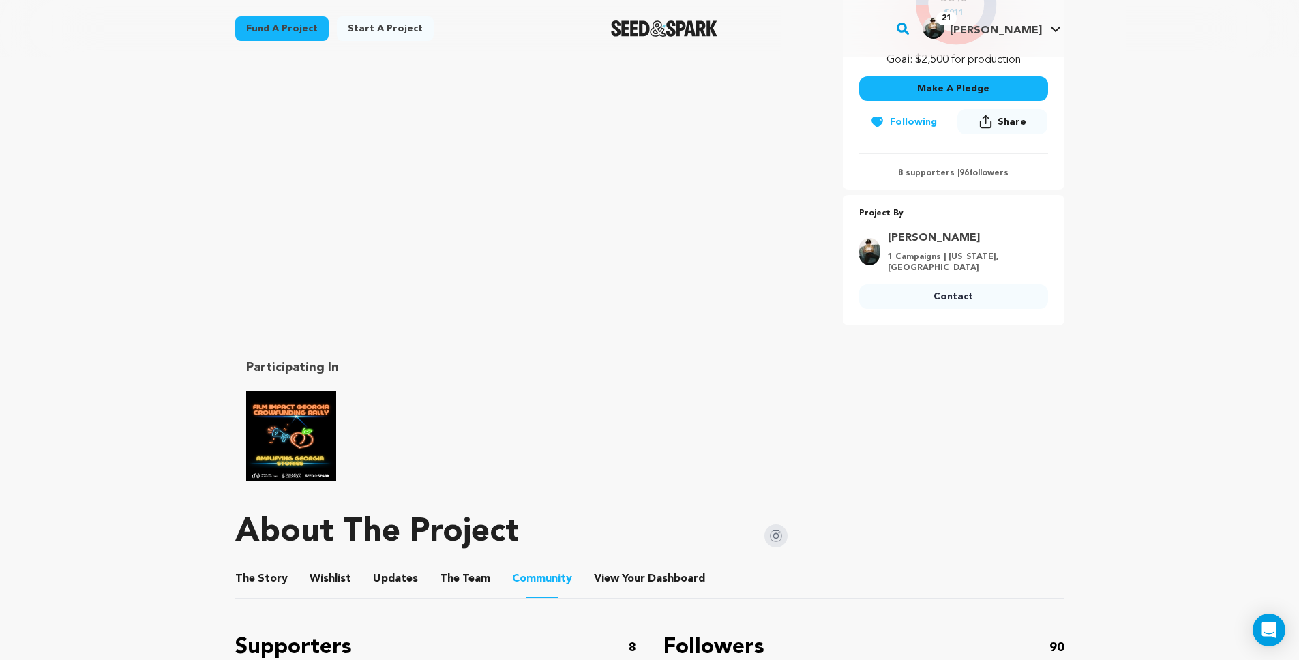
click at [389, 565] on button "Updates" at bounding box center [395, 581] width 33 height 33
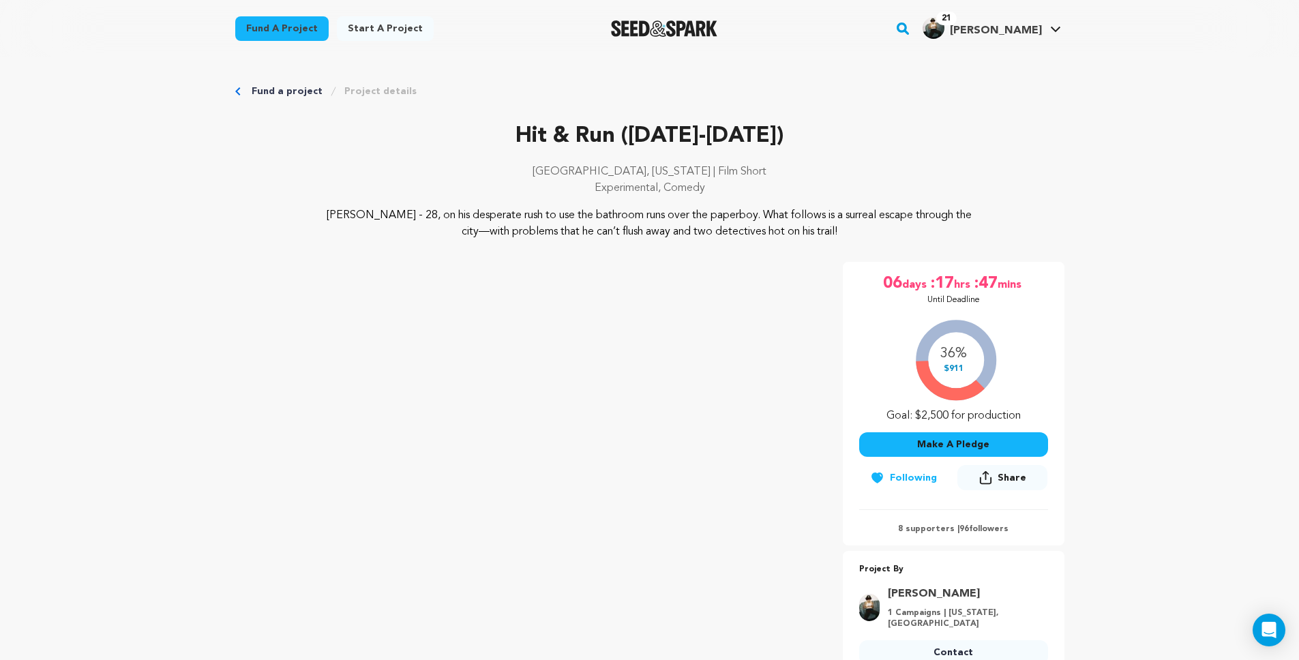
click at [852, 127] on p "Hit & Run ([DATE]-[DATE])" at bounding box center [649, 136] width 829 height 33
